Goal: Transaction & Acquisition: Download file/media

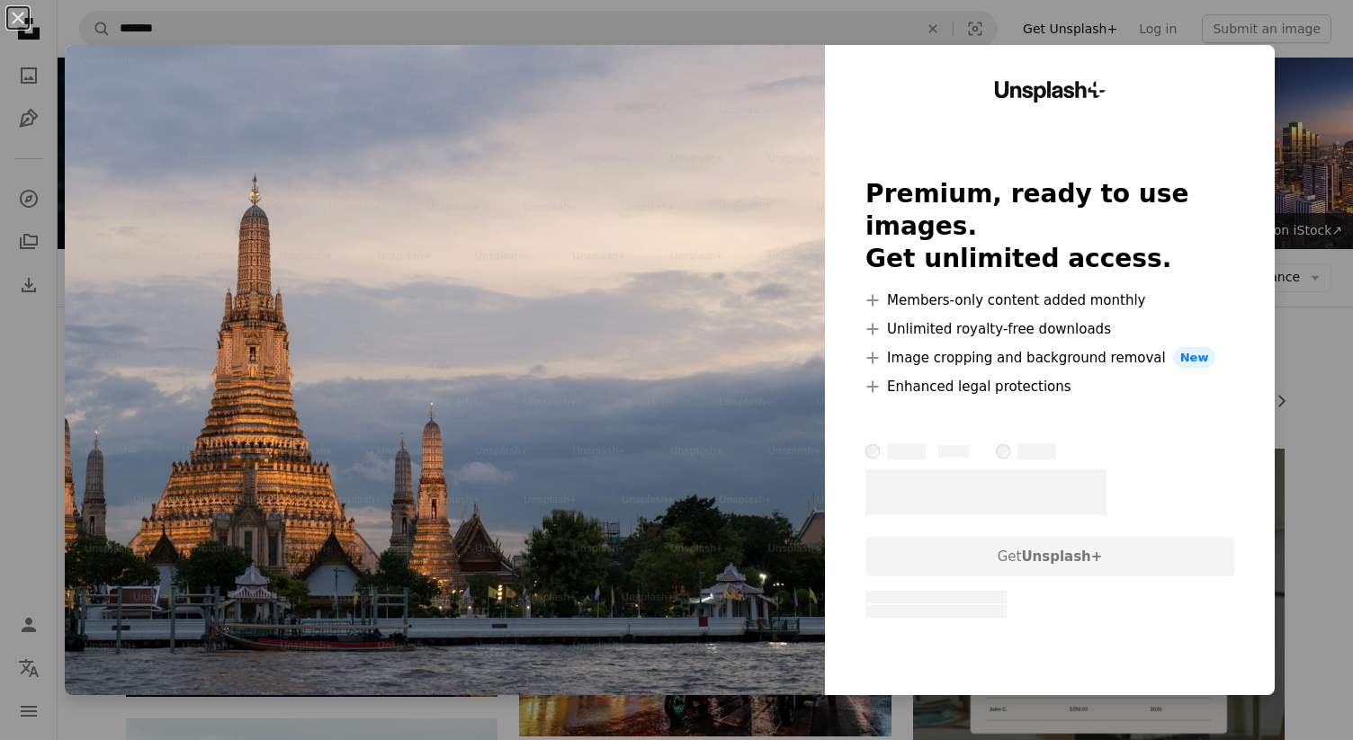
scroll to position [810, 0]
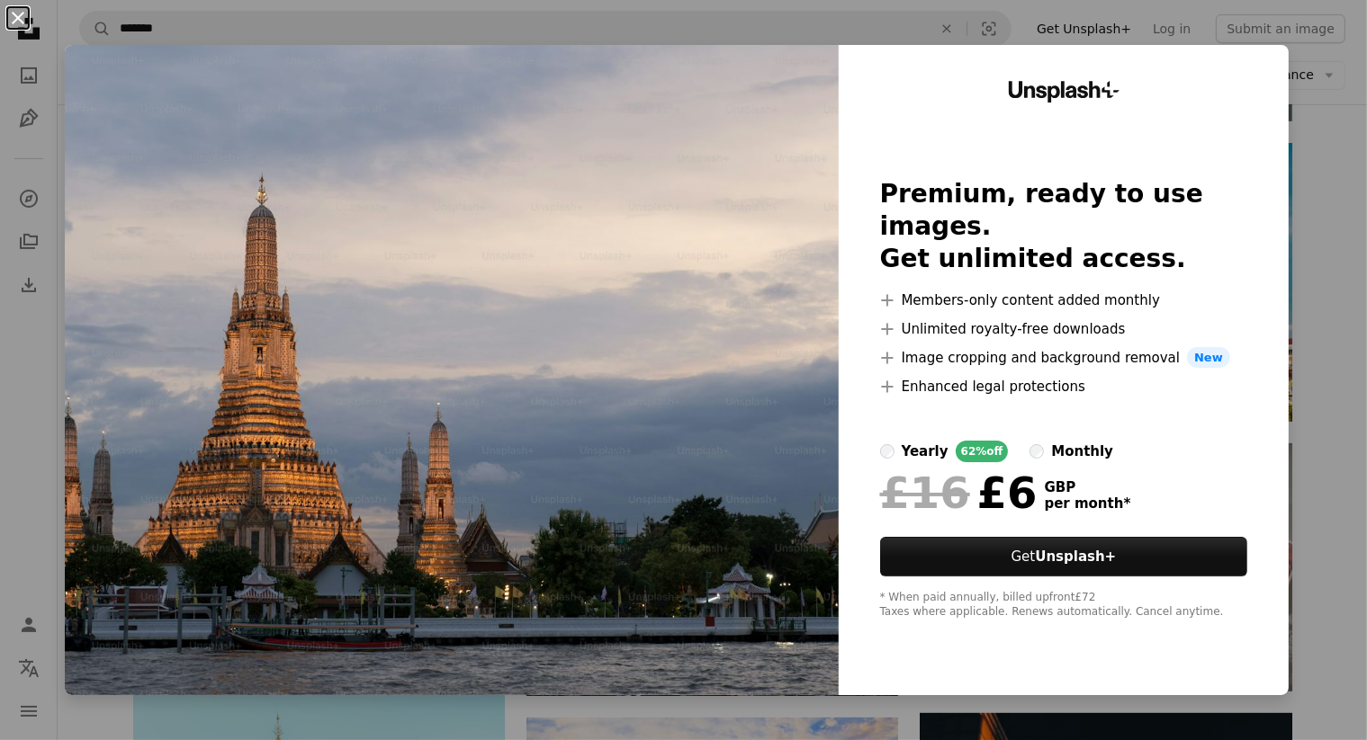
click at [14, 18] on button "An X shape" at bounding box center [18, 18] width 22 height 22
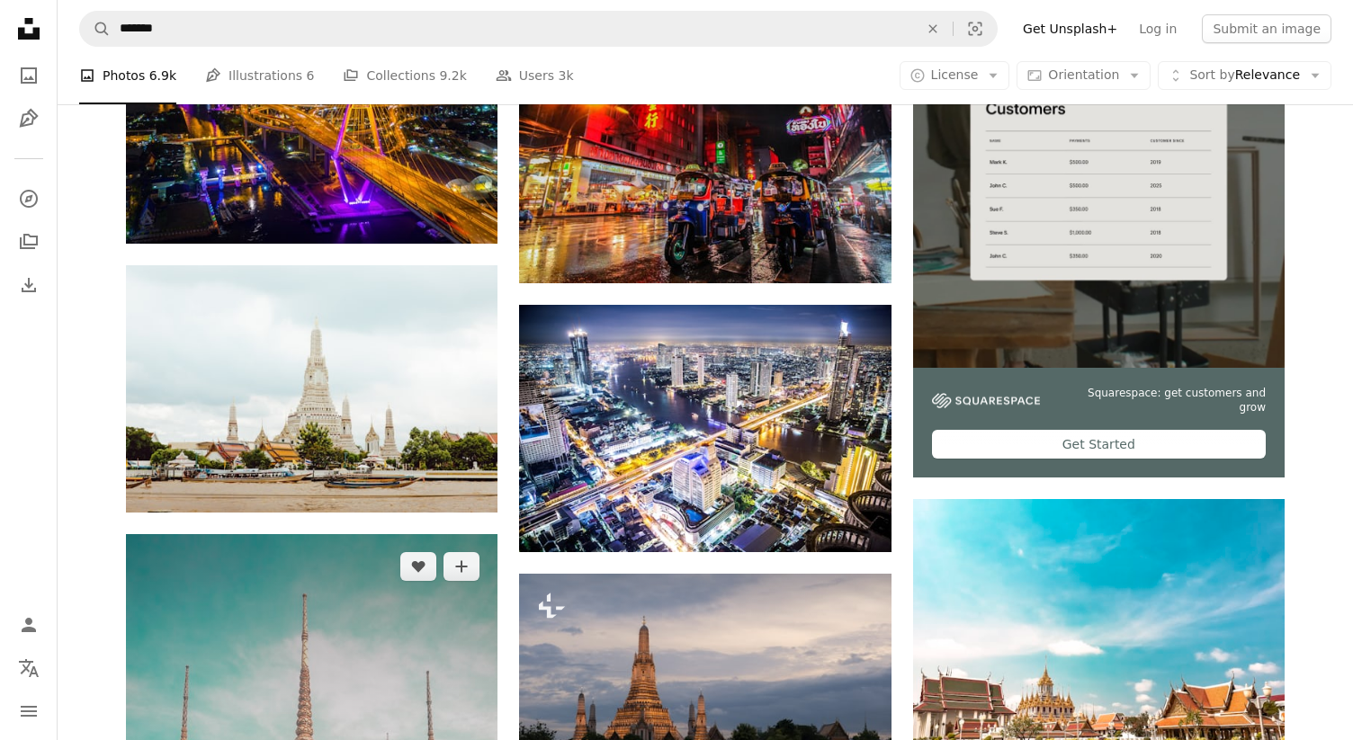
scroll to position [450, 0]
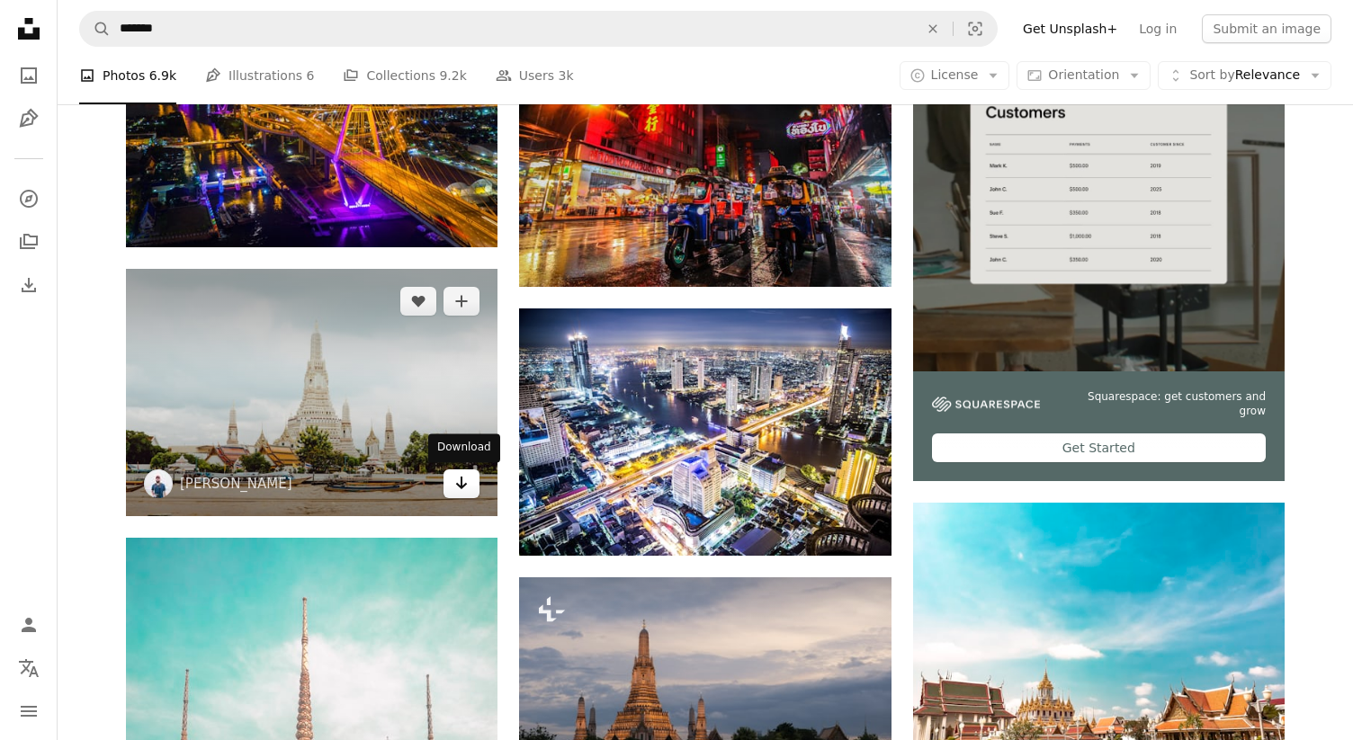
click at [471, 486] on link "Arrow pointing down" at bounding box center [462, 484] width 36 height 29
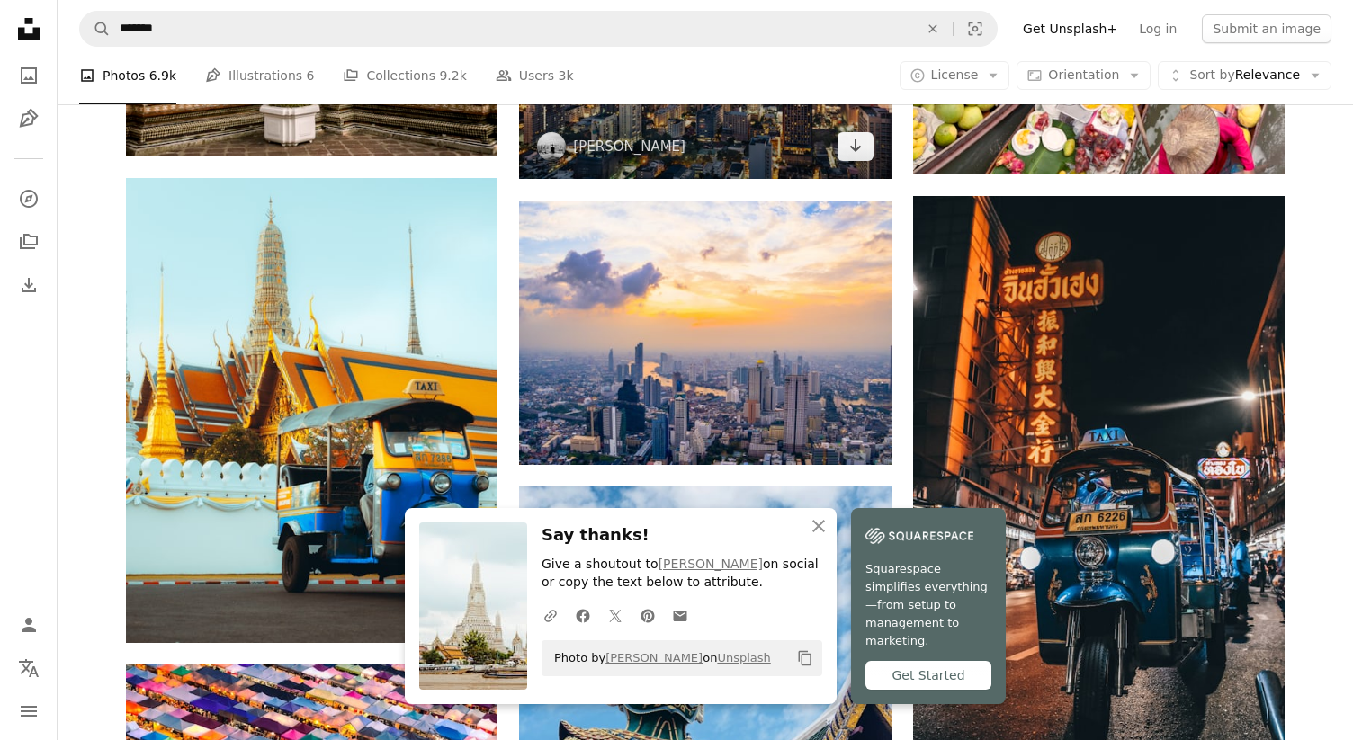
scroll to position [1440, 0]
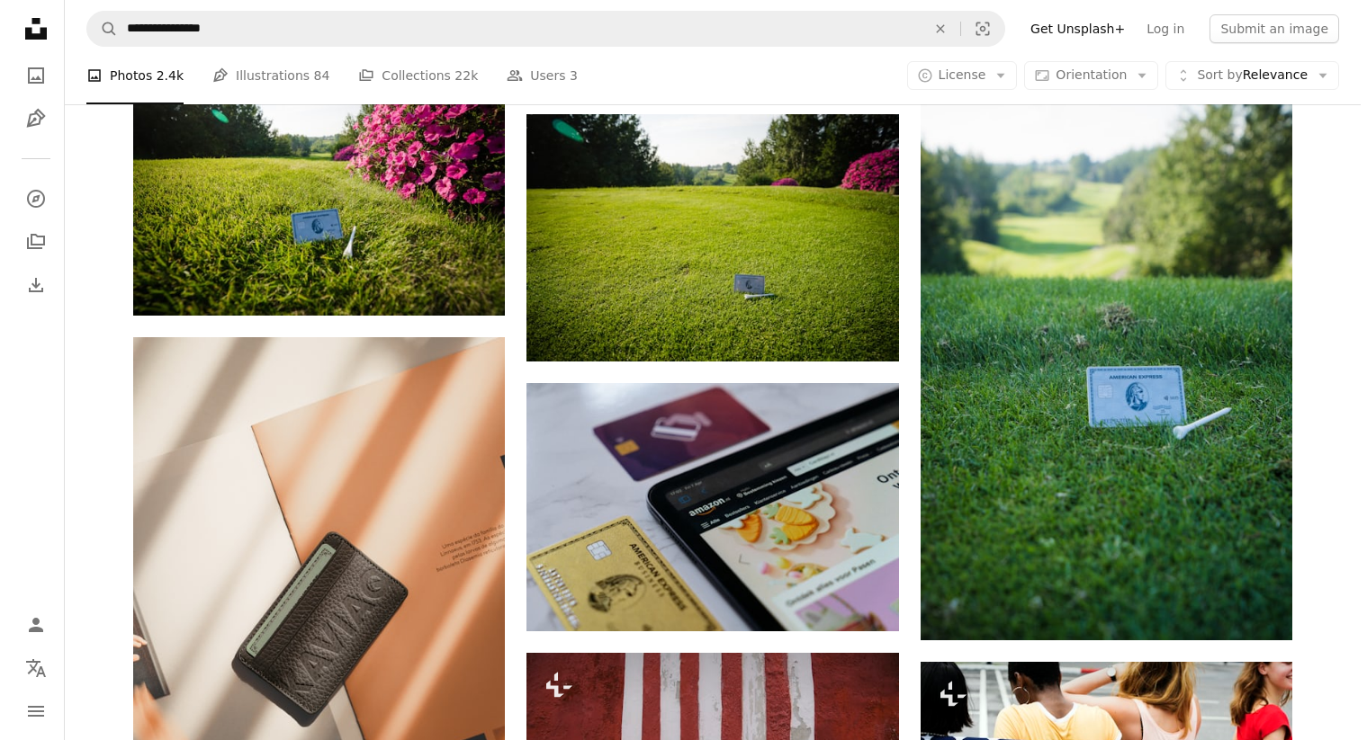
scroll to position [2791, 0]
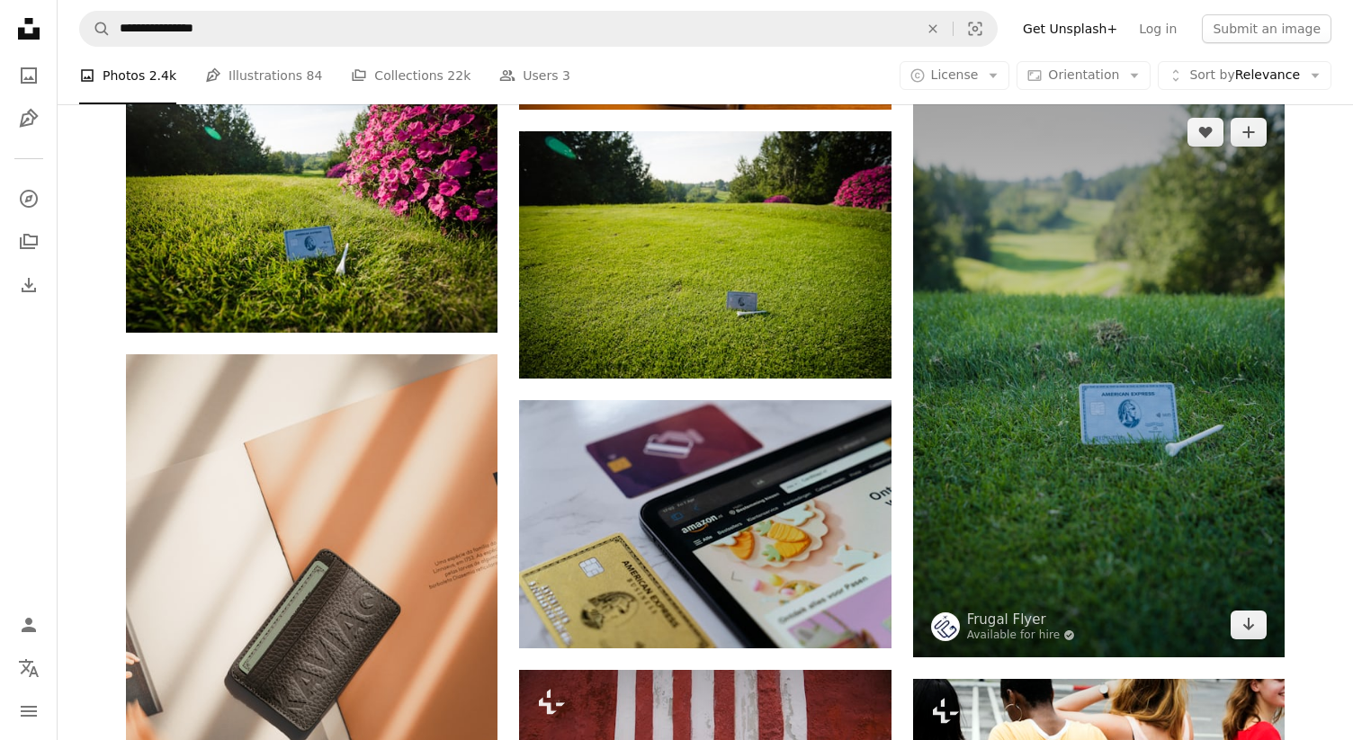
click at [1116, 484] on img at bounding box center [1099, 379] width 372 height 558
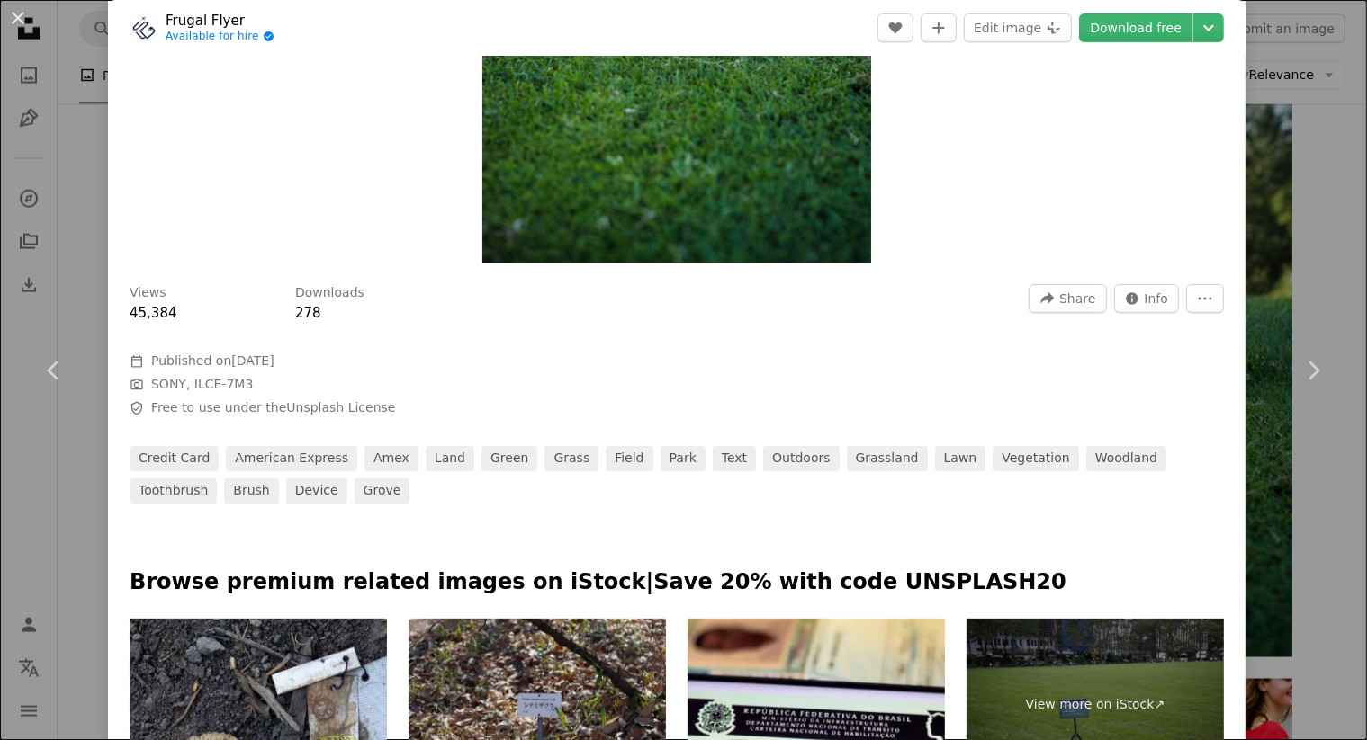
scroll to position [450, 0]
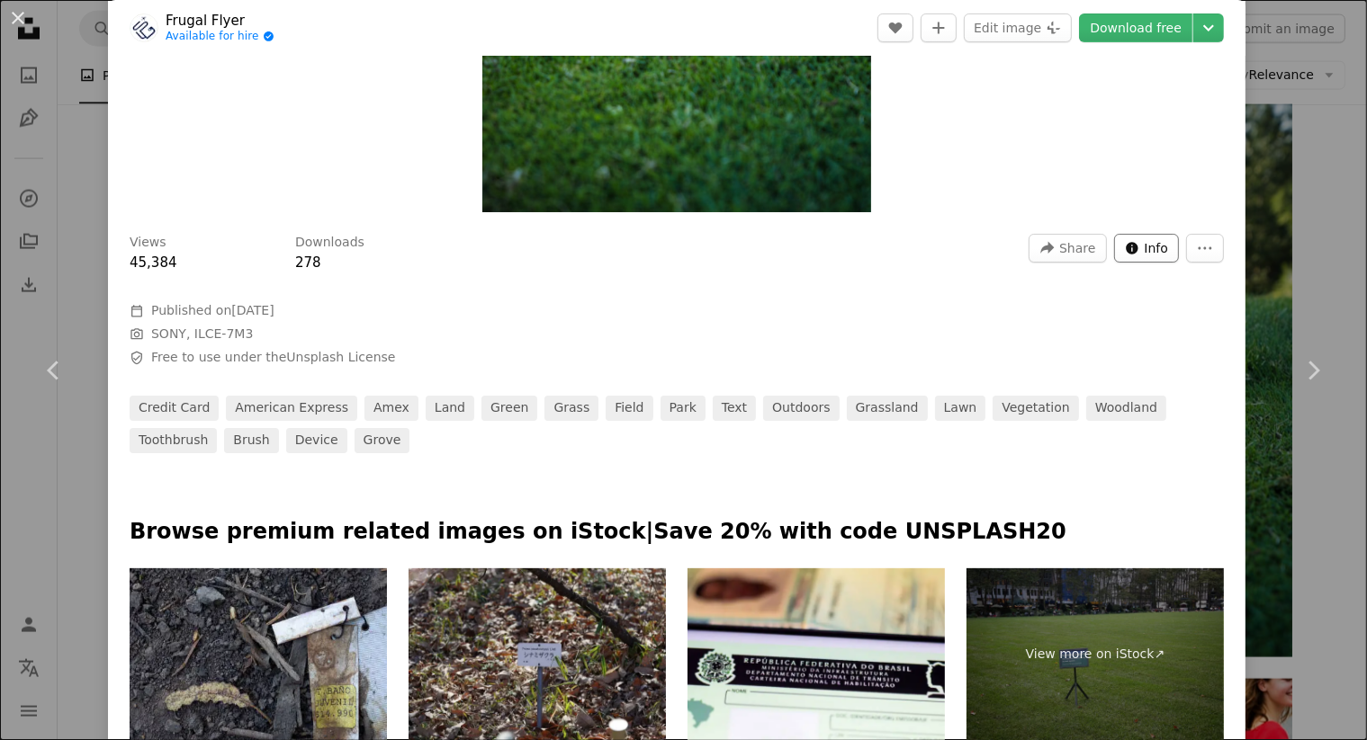
click at [1144, 247] on span "Info" at bounding box center [1156, 248] width 24 height 27
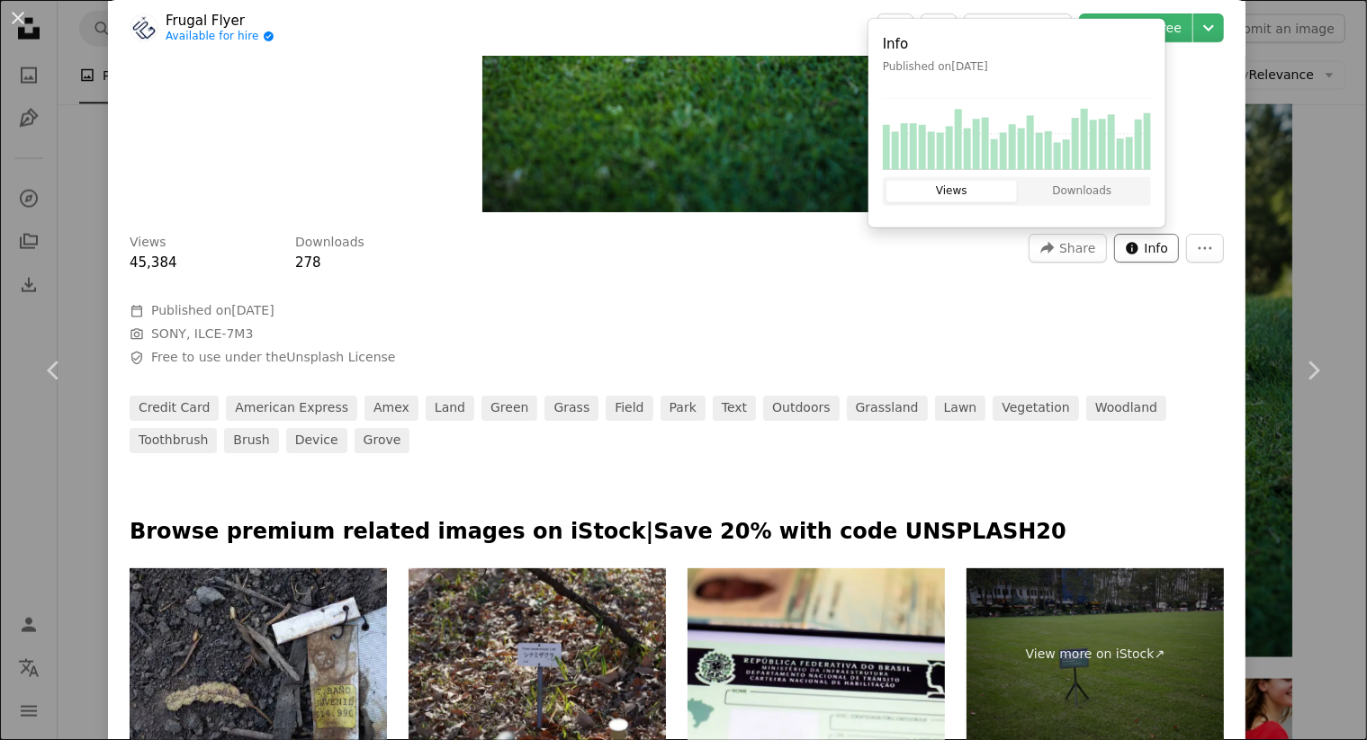
click at [1144, 247] on span "Info" at bounding box center [1156, 248] width 24 height 27
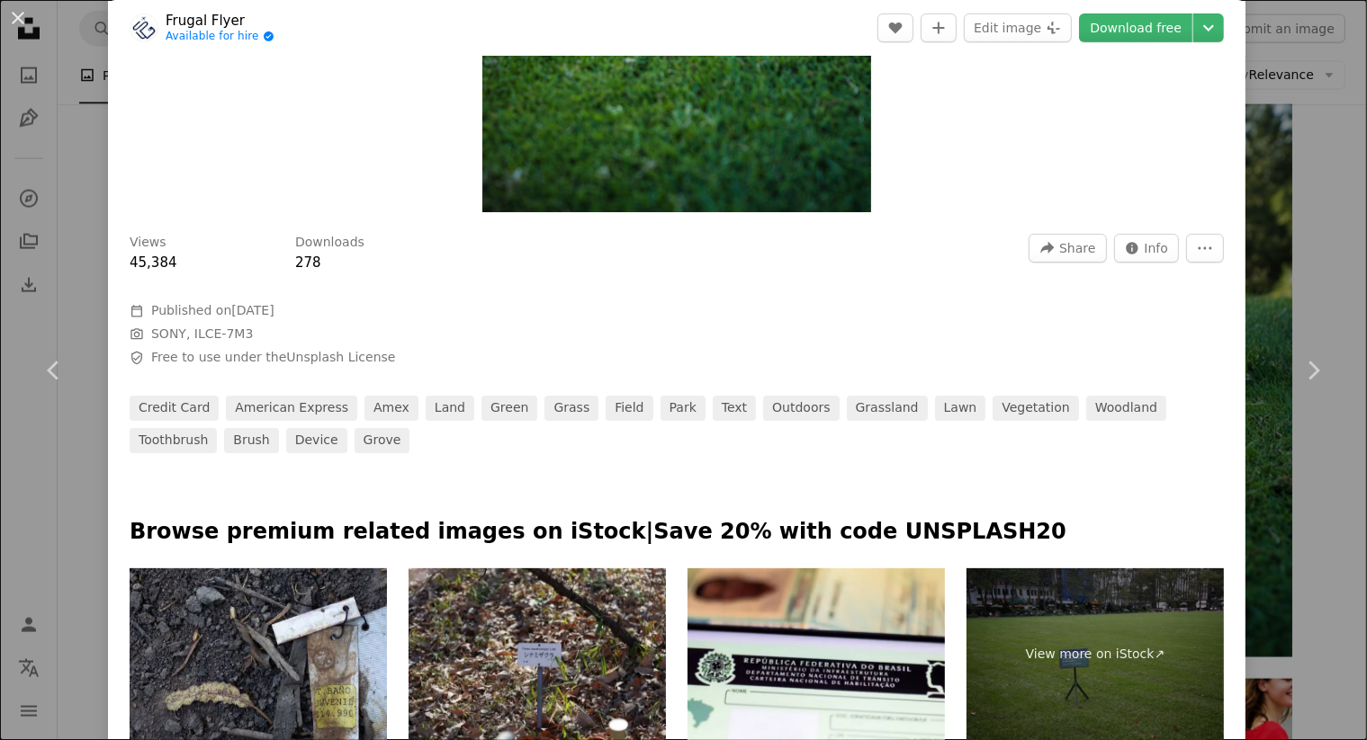
click at [1210, 254] on div "Views 45,384 Downloads 278 A forward-right arrow Share Info icon Info More Acti…" at bounding box center [676, 337] width 1137 height 232
click at [1197, 251] on icon "More Actions" at bounding box center [1205, 248] width 16 height 16
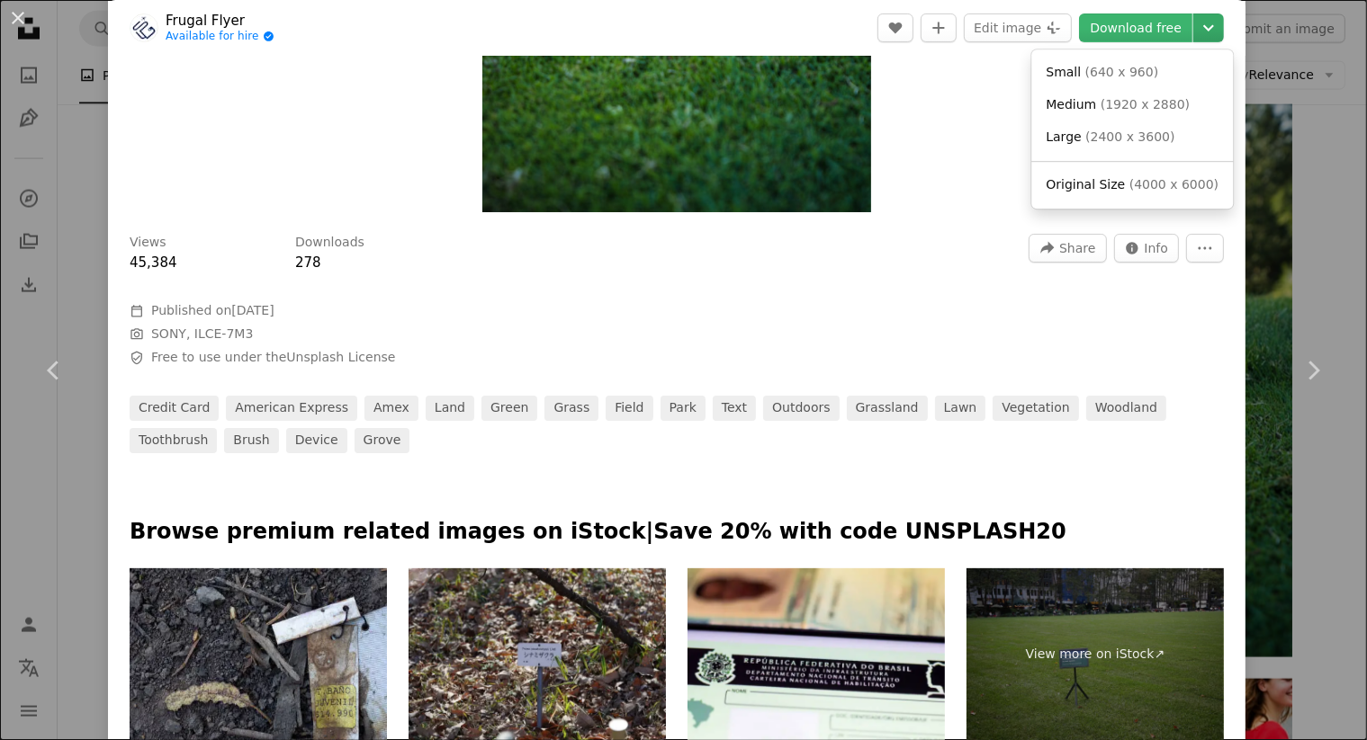
click at [1195, 28] on icon "Chevron down" at bounding box center [1208, 28] width 29 height 22
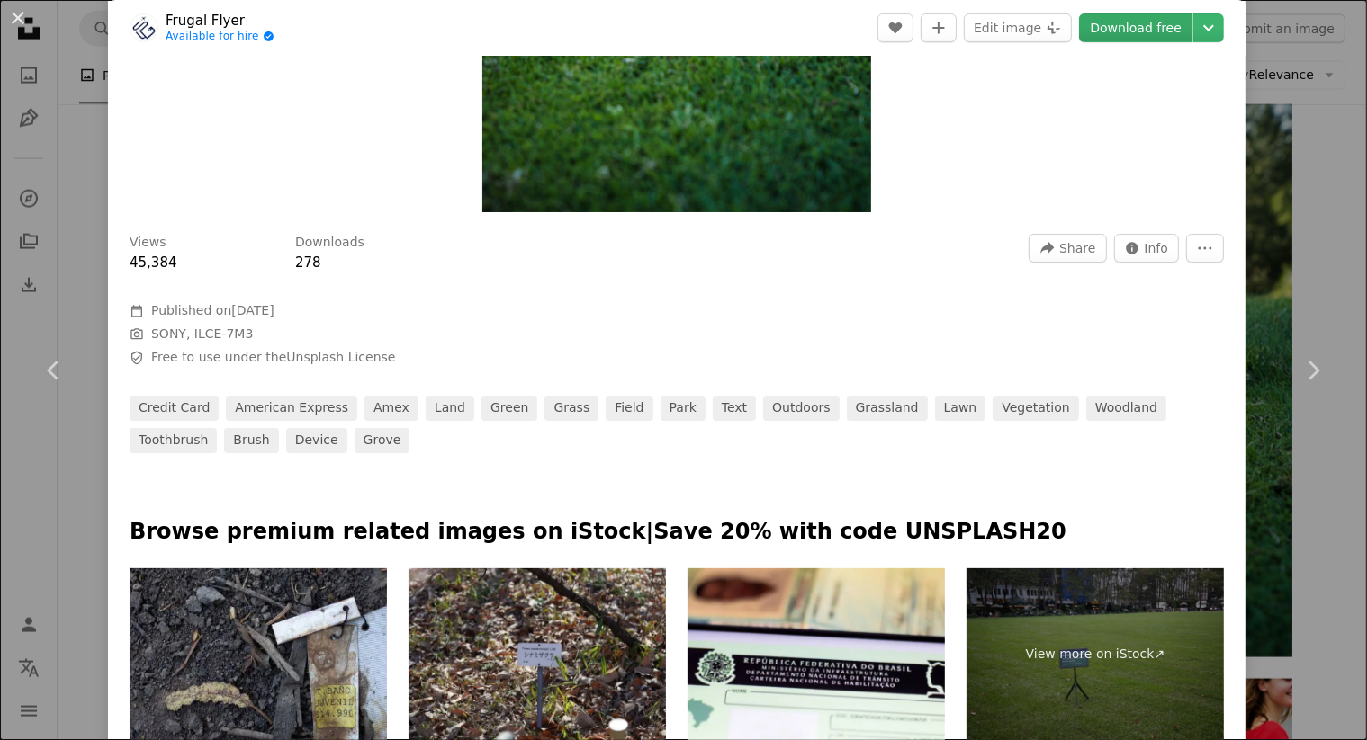
click at [1098, 27] on link "Download free" at bounding box center [1135, 27] width 113 height 29
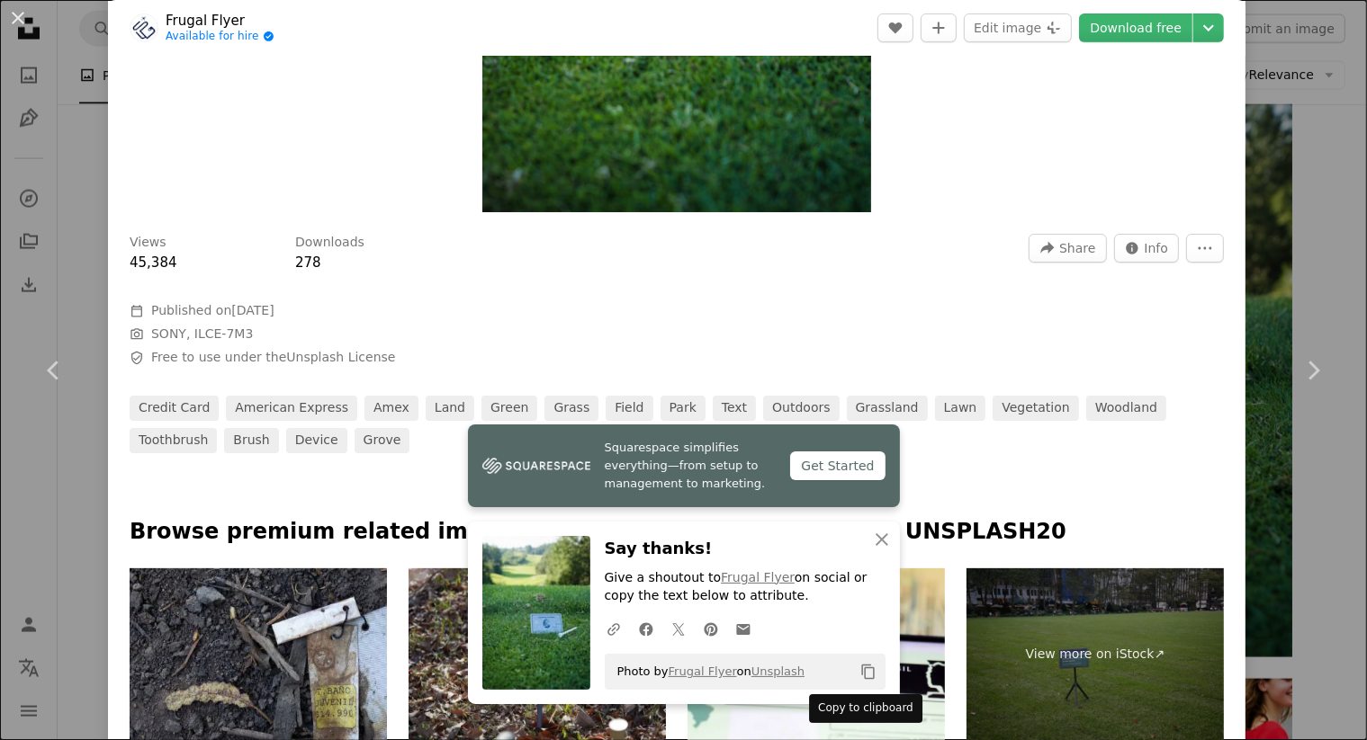
click at [863, 674] on icon "Copy content" at bounding box center [868, 672] width 16 height 16
